Goal: Register for event/course

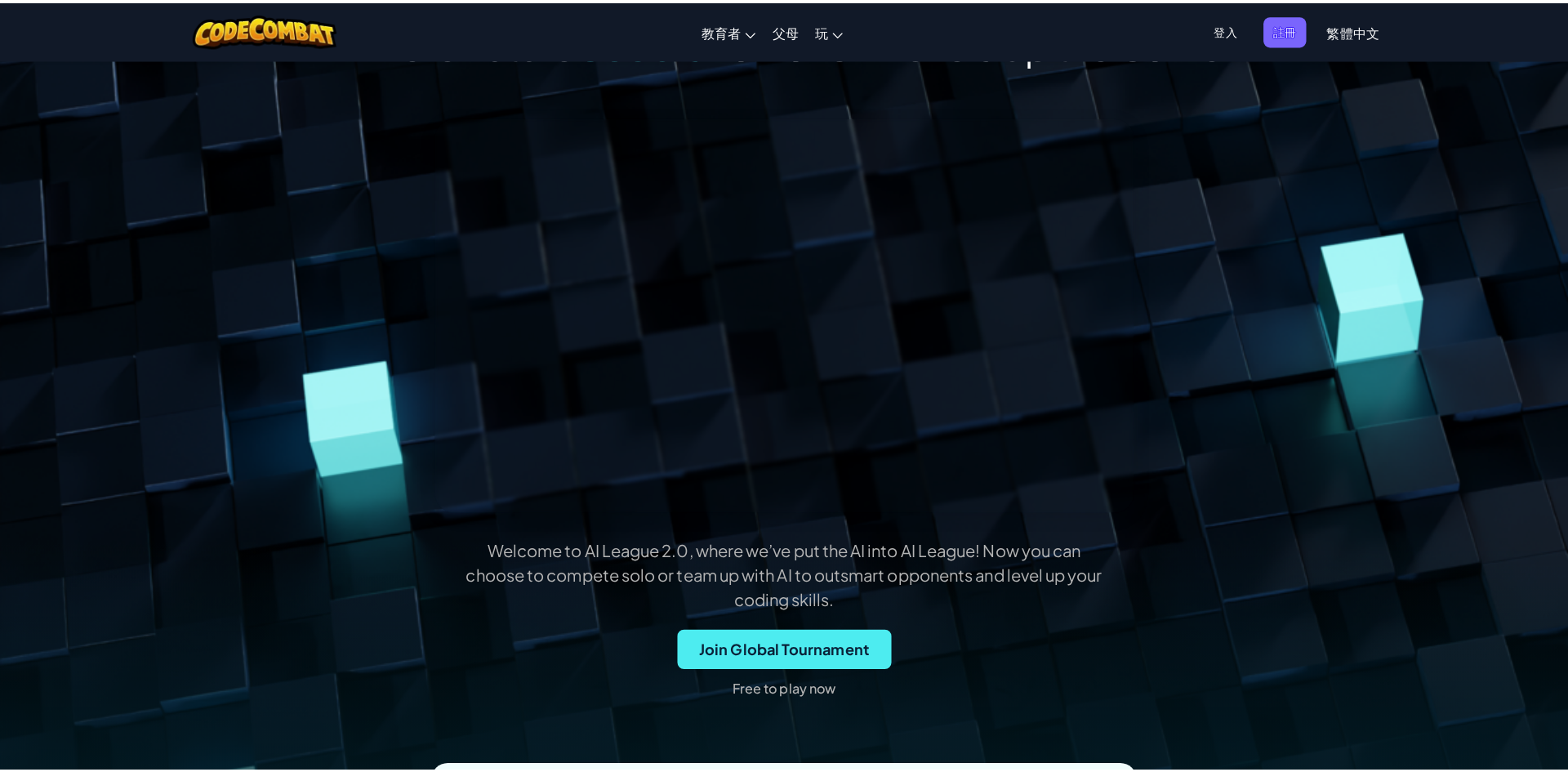
scroll to position [163, 0]
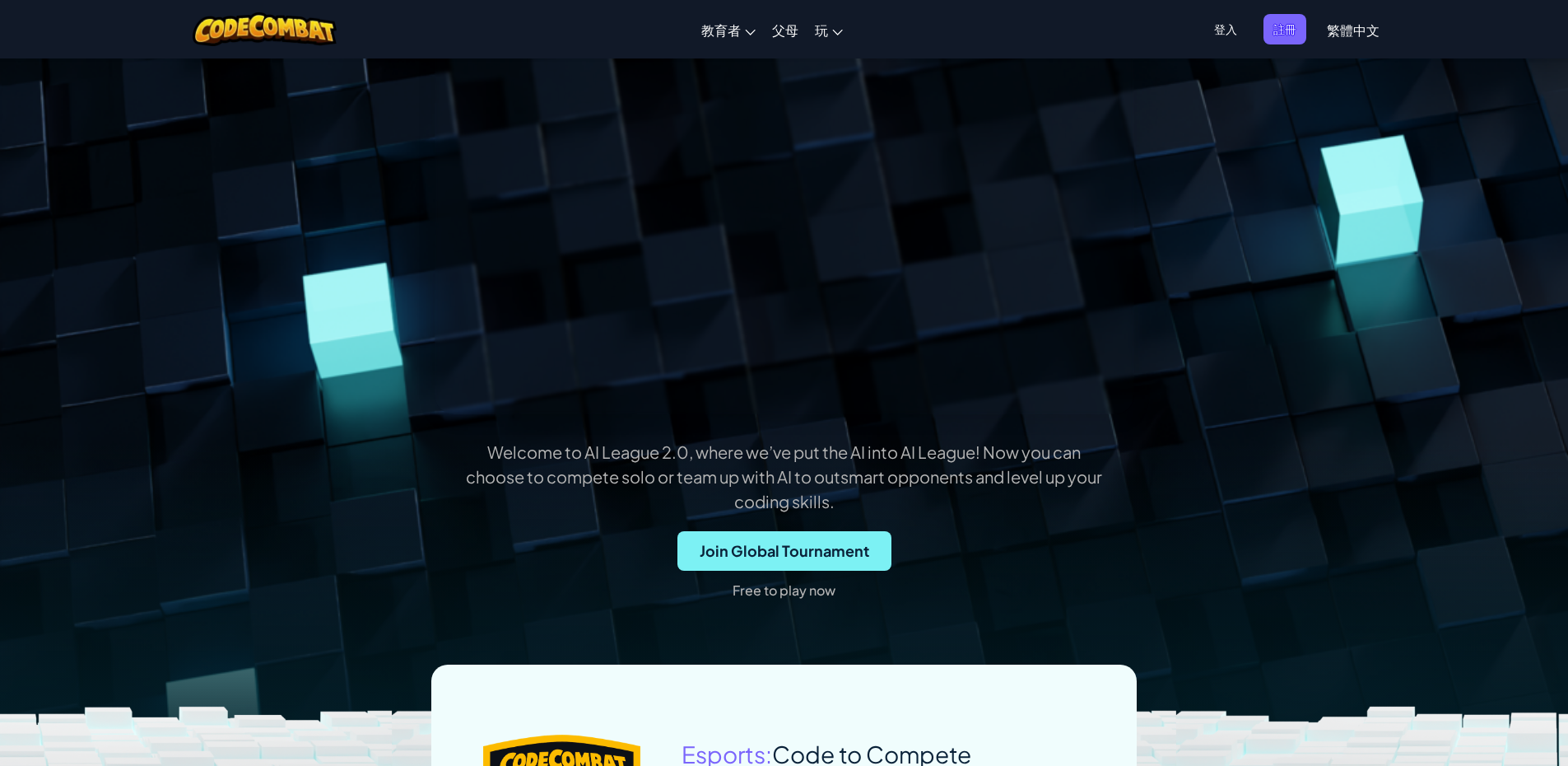
click at [823, 548] on span "Join Global Tournament" at bounding box center [784, 551] width 214 height 40
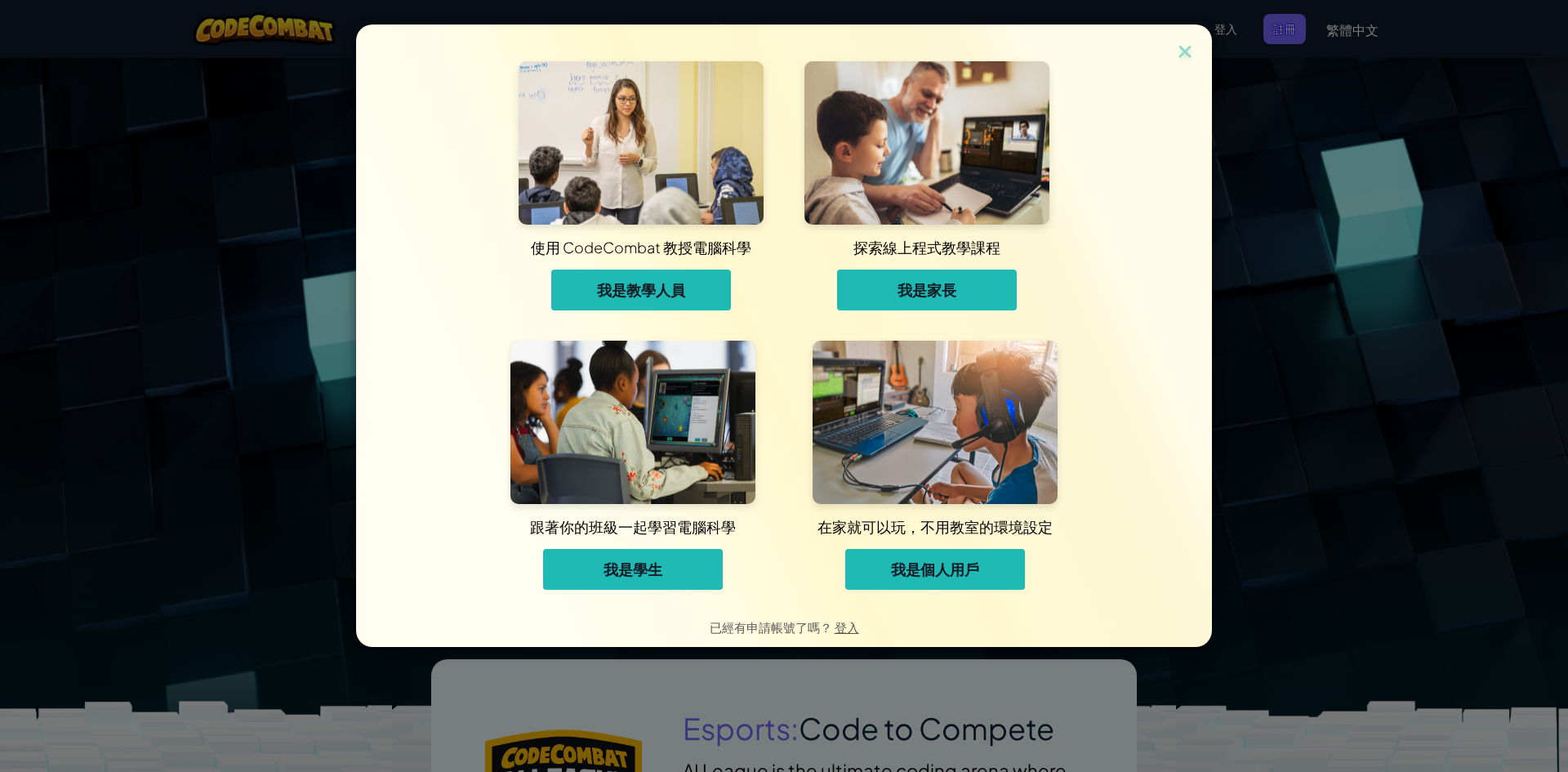
click at [633, 588] on button "我是學生" at bounding box center [633, 569] width 180 height 41
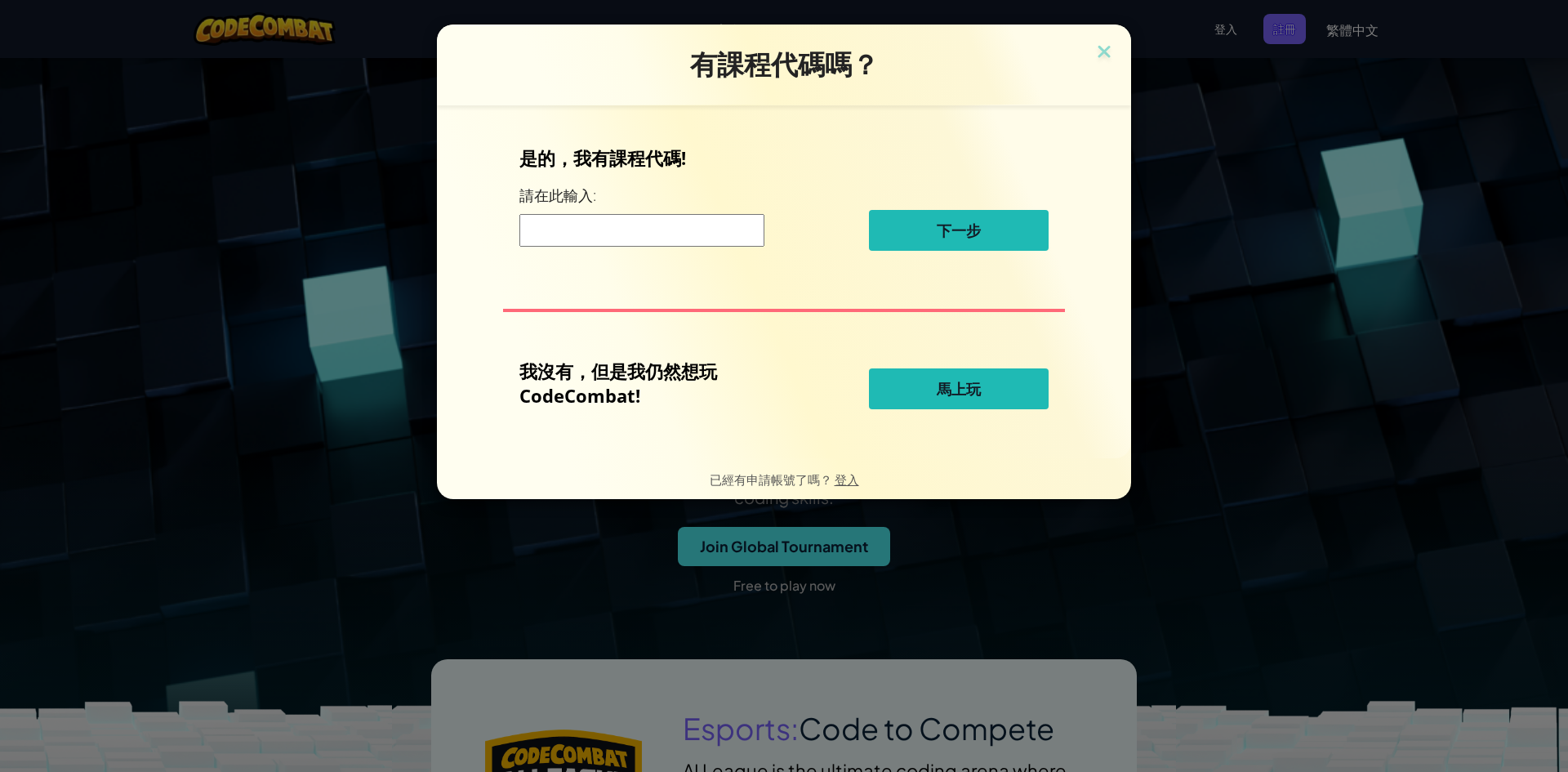
click at [1171, 433] on div "有課程代碼嗎？ 是的，我有課程代碼! 請在此輸入: 下一步 我沒有，但是我仍然想玩 CodeCombat! 馬上玩 已經有申請帳號了嗎？ 登入" at bounding box center [784, 386] width 1568 height 772
click at [1104, 54] on img at bounding box center [1104, 53] width 22 height 24
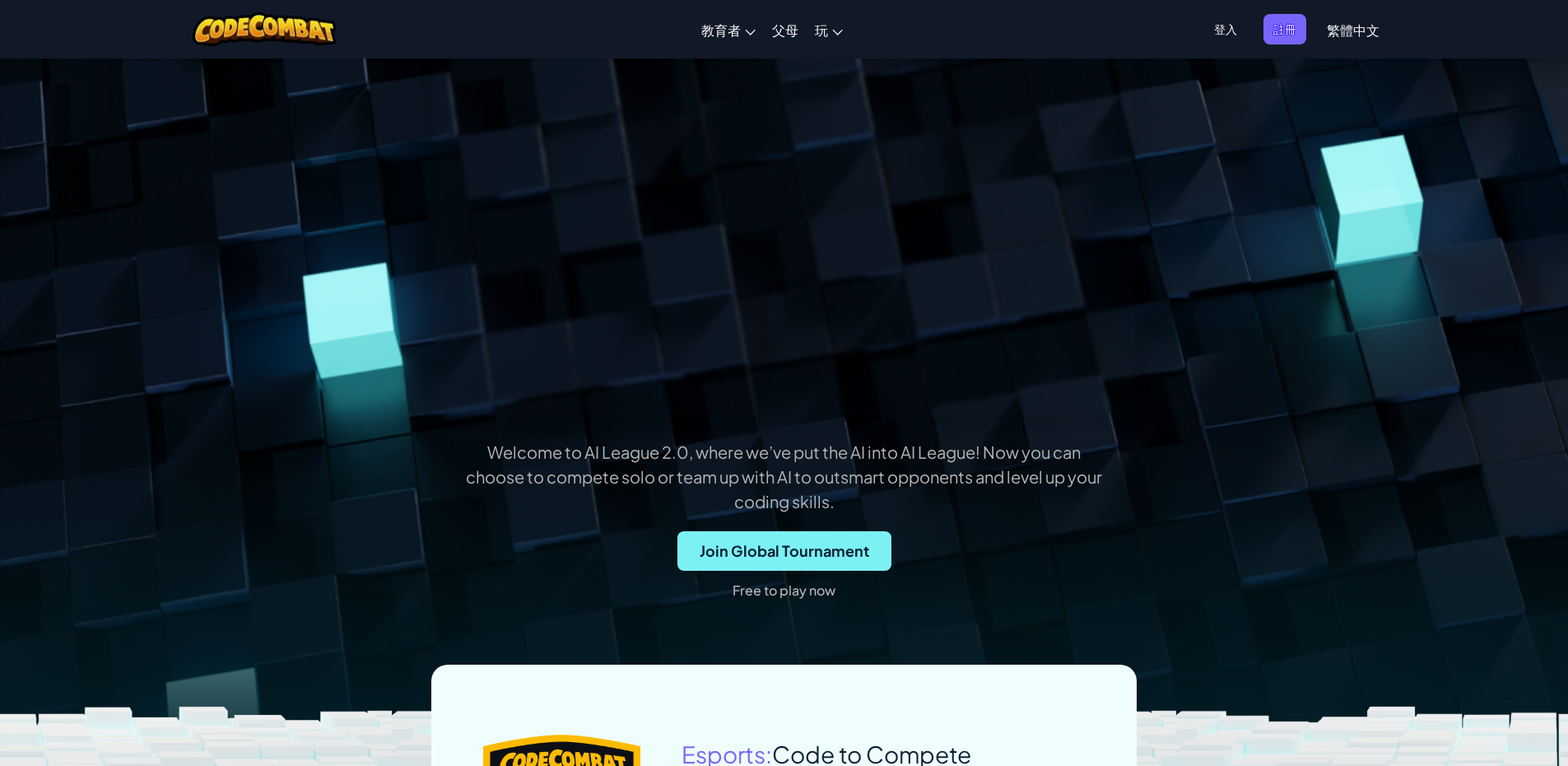
click at [795, 549] on span "Join Global Tournament" at bounding box center [784, 551] width 214 height 40
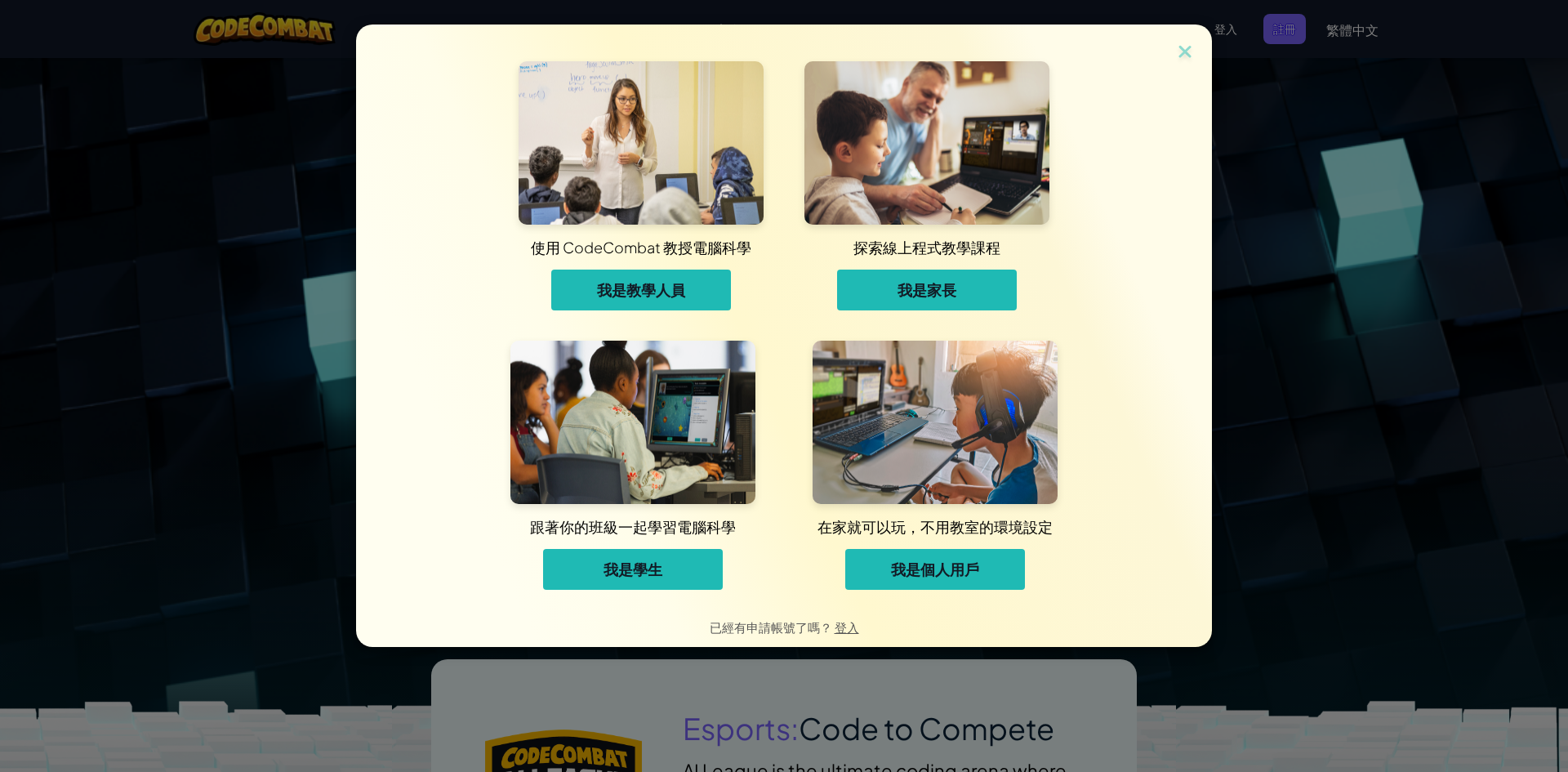
click at [659, 294] on span "我是教學人員" at bounding box center [641, 290] width 88 height 20
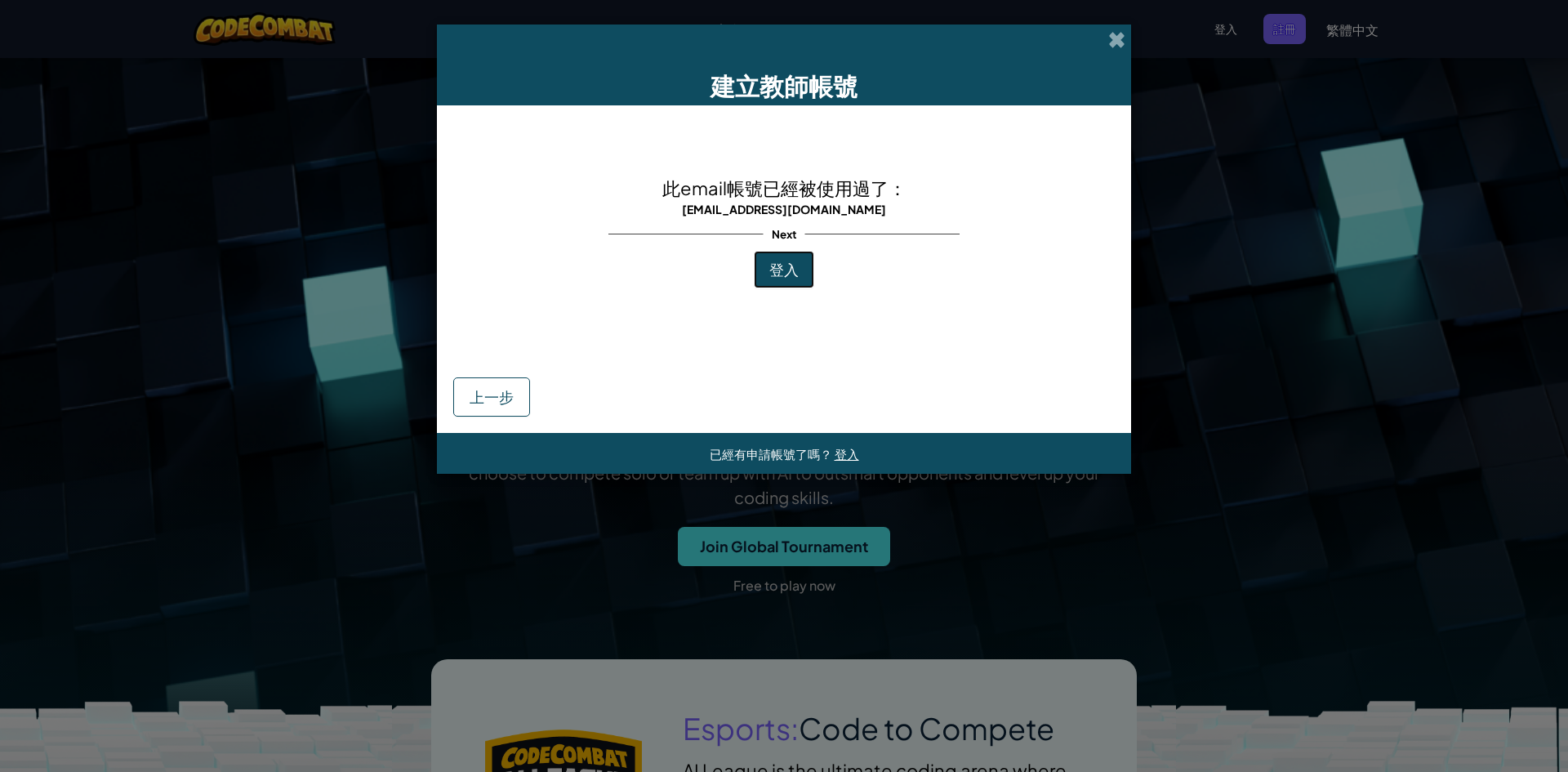
click at [789, 269] on span "登入" at bounding box center [783, 269] width 29 height 19
